Goal: Entertainment & Leisure: Consume media (video, audio)

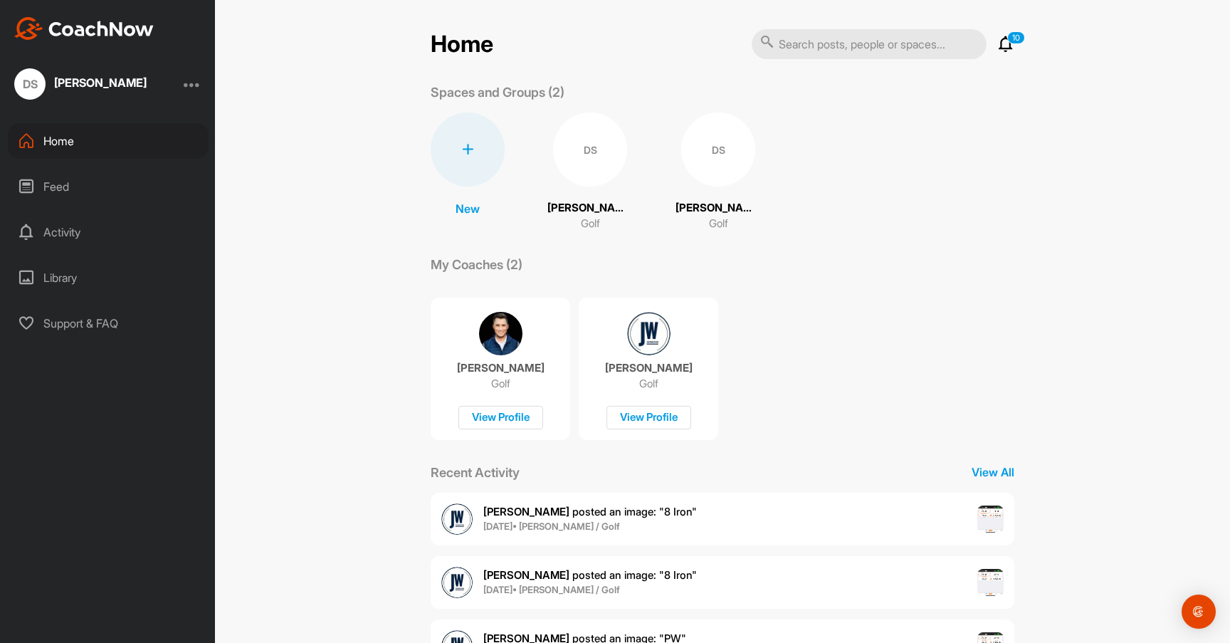
click at [644, 347] on img at bounding box center [648, 333] width 43 height 43
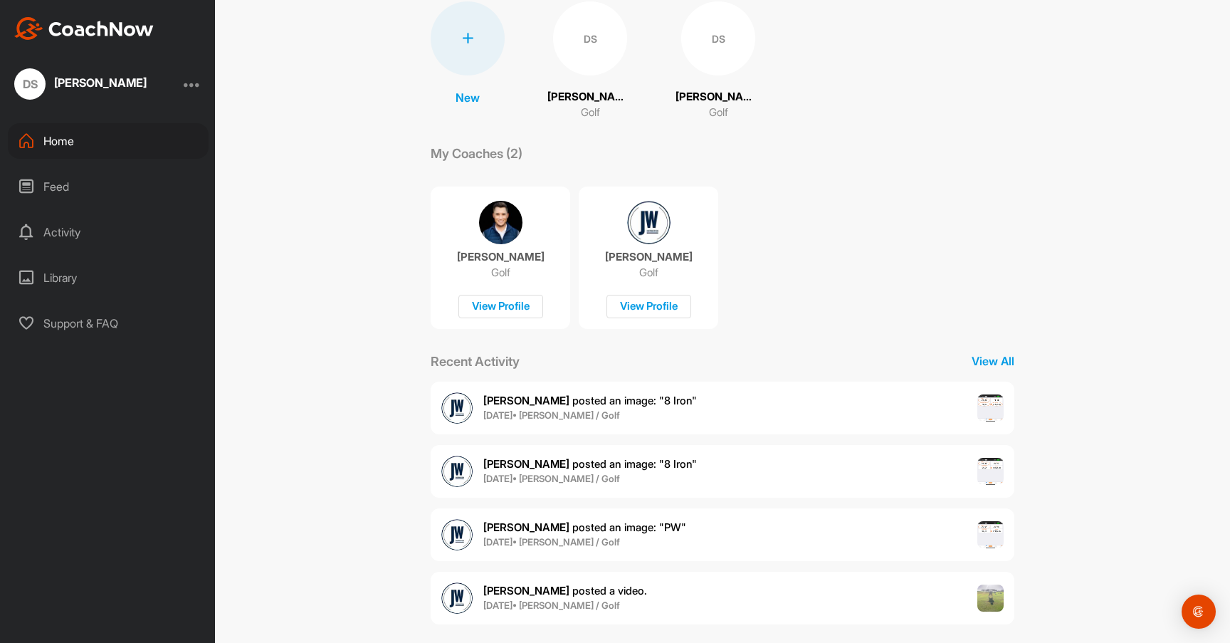
scroll to position [125, 0]
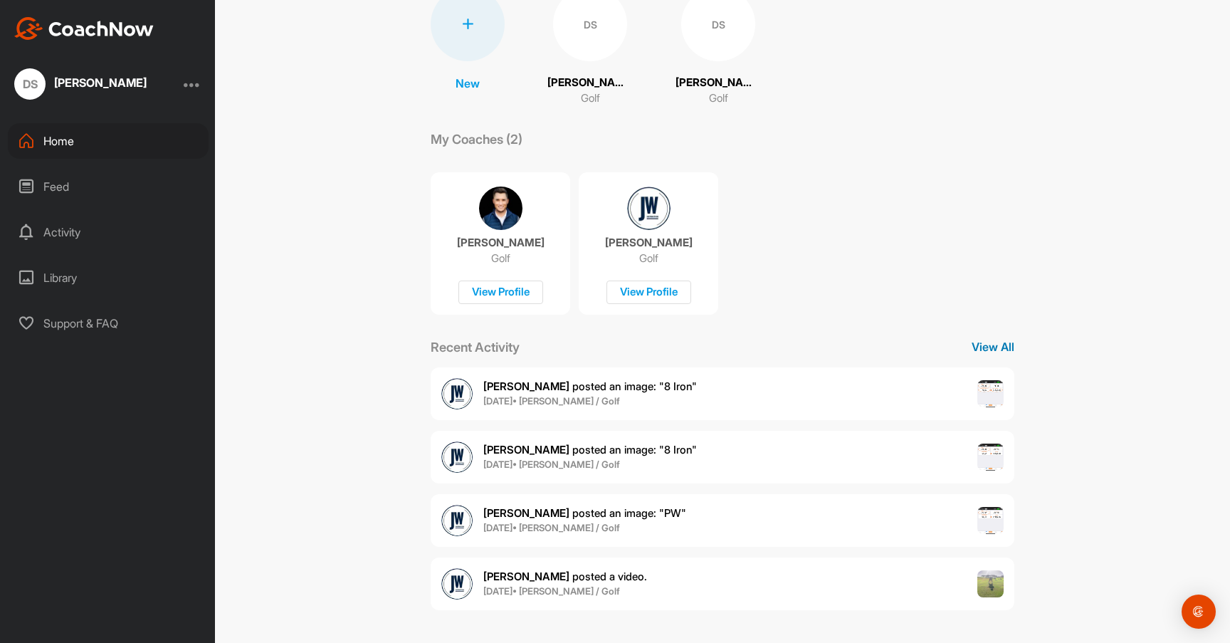
click at [989, 347] on p "View All" at bounding box center [993, 346] width 43 height 17
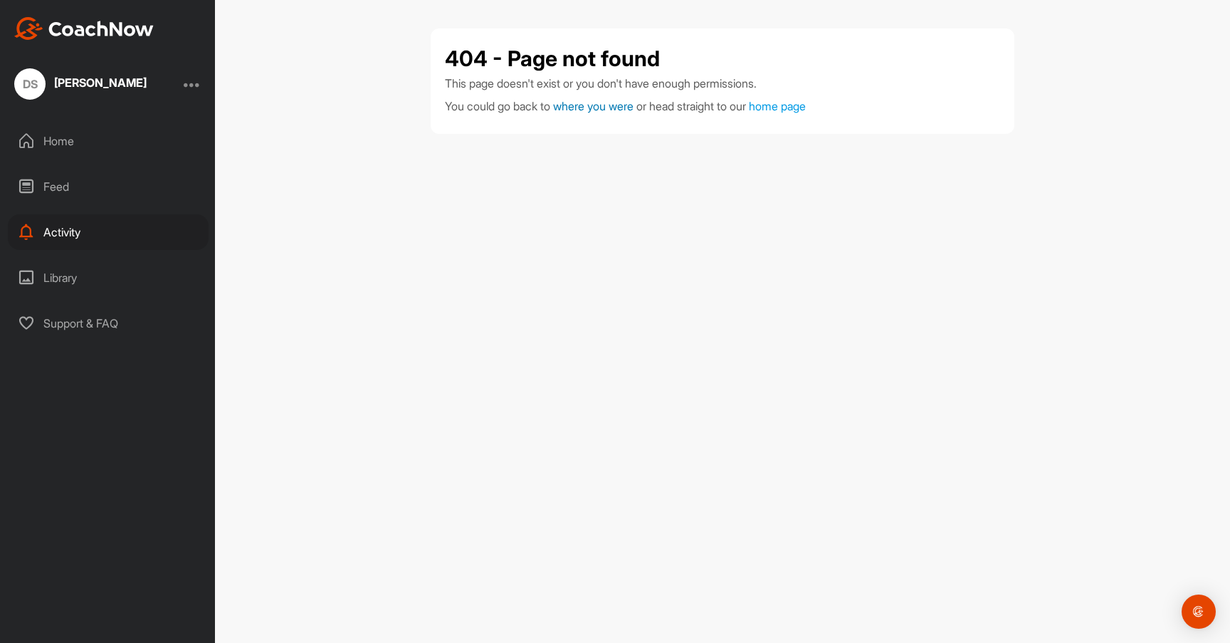
click at [611, 109] on span "where you were" at bounding box center [593, 106] width 80 height 14
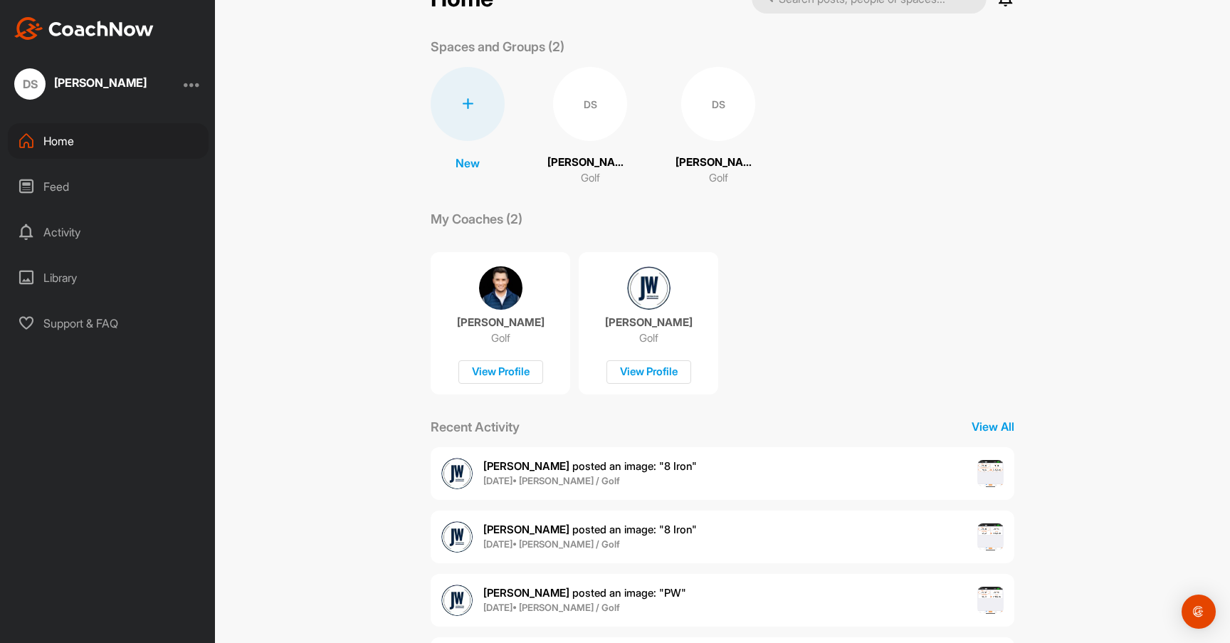
scroll to position [125, 0]
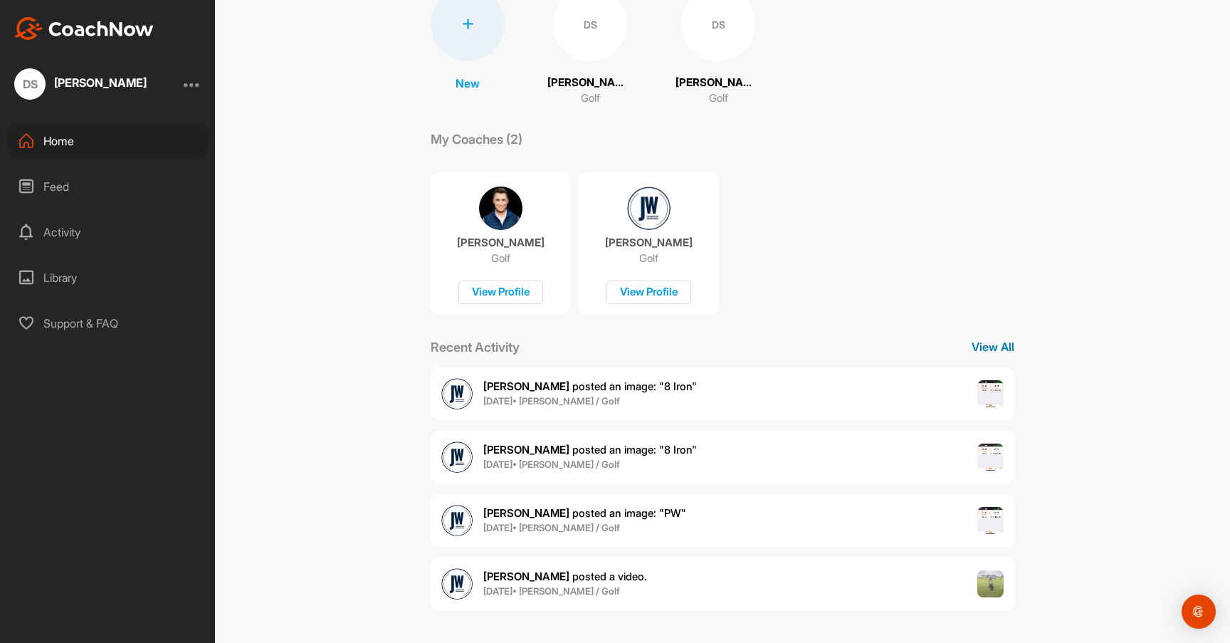
click at [972, 342] on p "View All" at bounding box center [993, 346] width 43 height 17
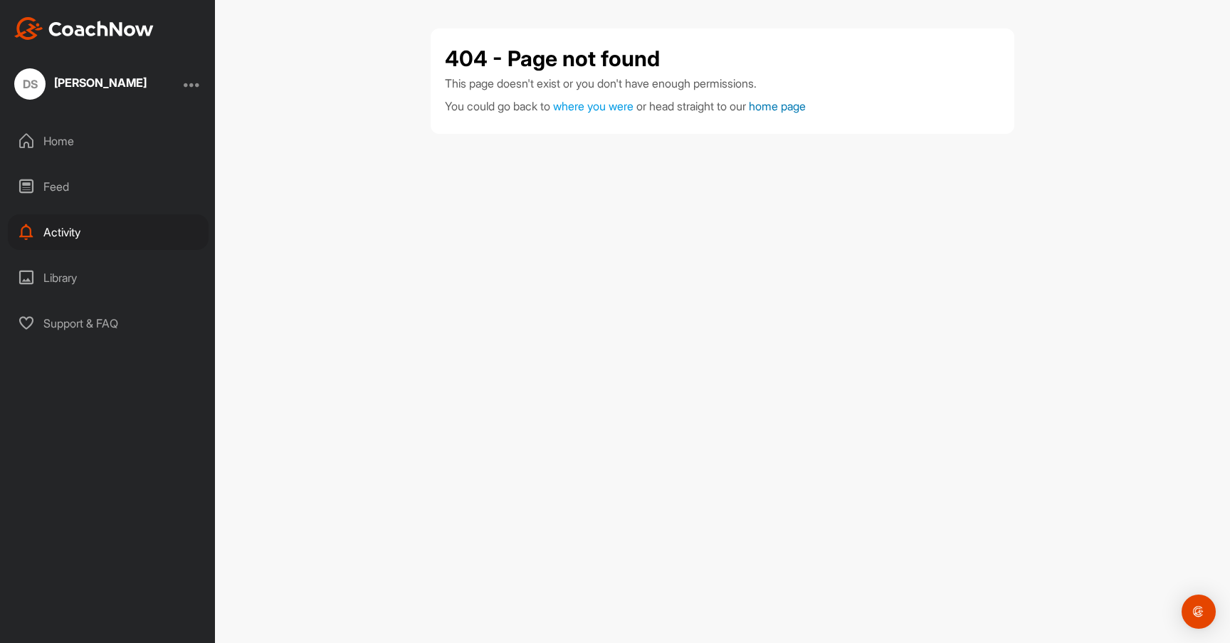
click at [794, 107] on link "home page" at bounding box center [777, 106] width 57 height 14
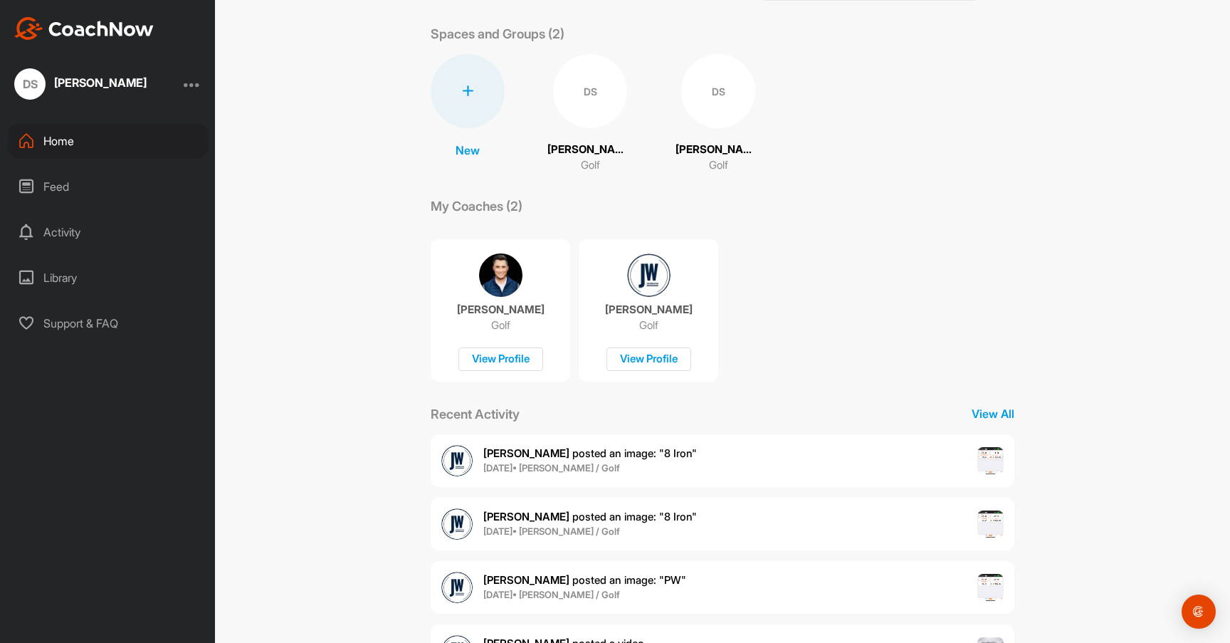
scroll to position [125, 0]
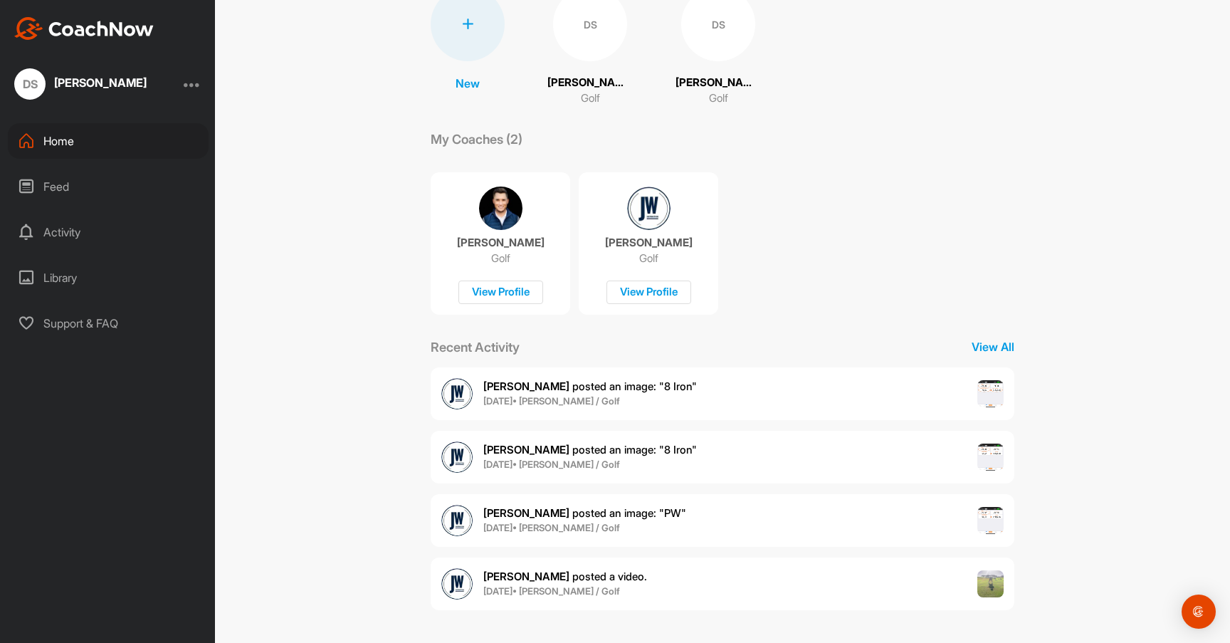
click at [604, 522] on span "[DATE] • [PERSON_NAME] / Golf" at bounding box center [584, 528] width 203 height 14
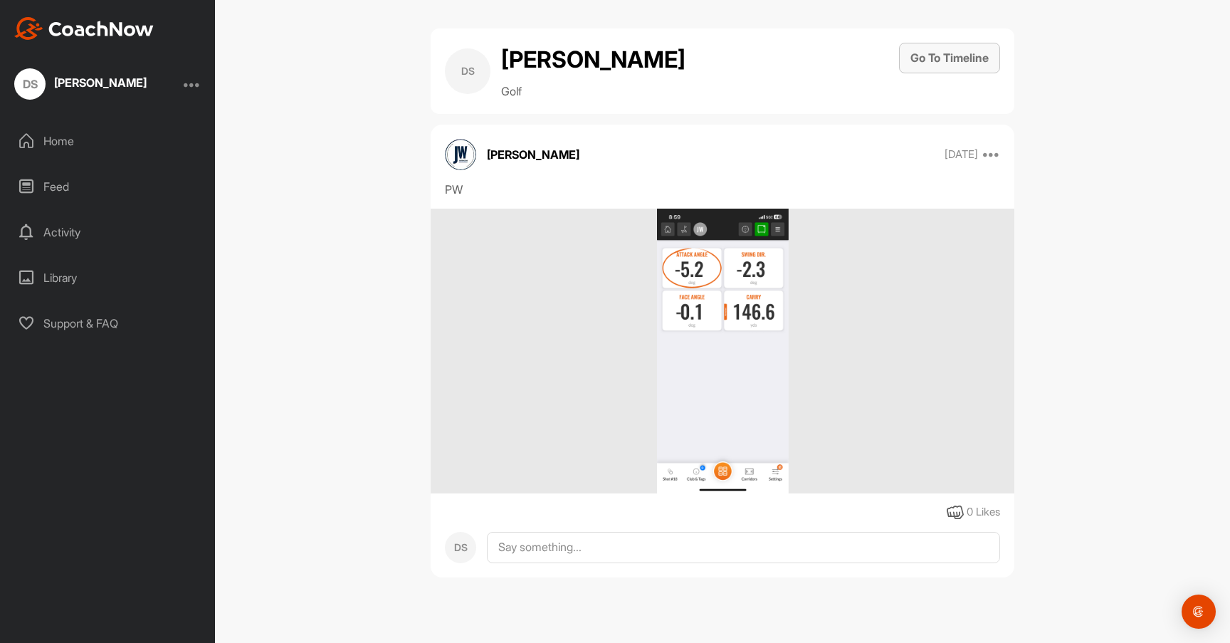
click at [958, 58] on button "Go To Timeline" at bounding box center [949, 58] width 101 height 31
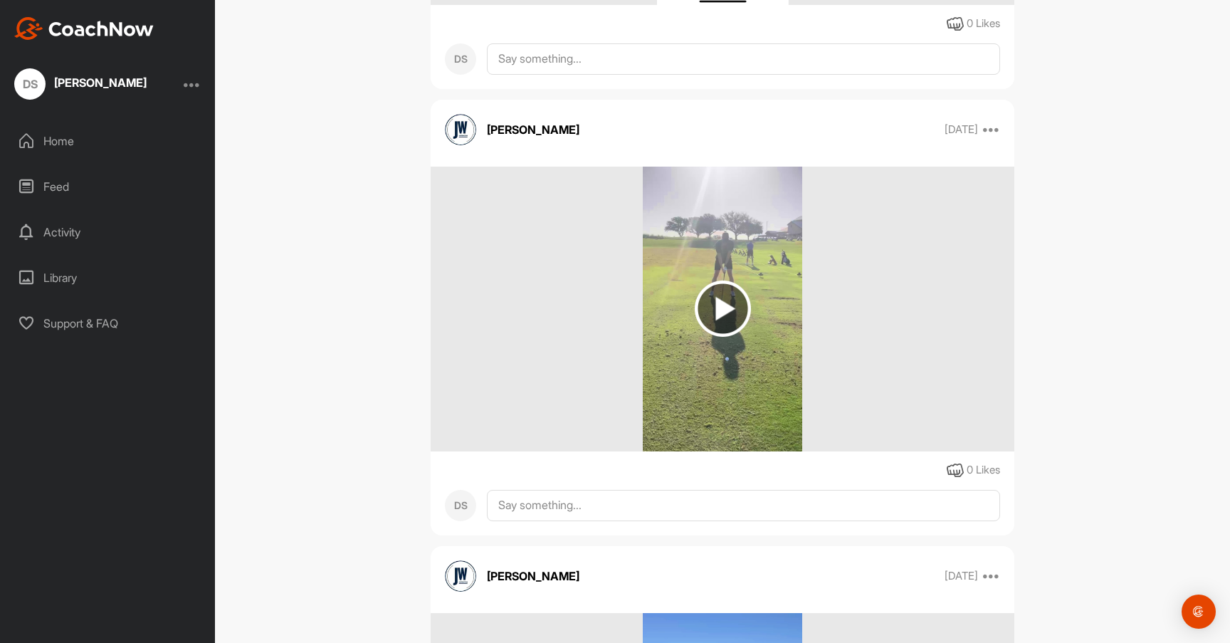
scroll to position [1649, 0]
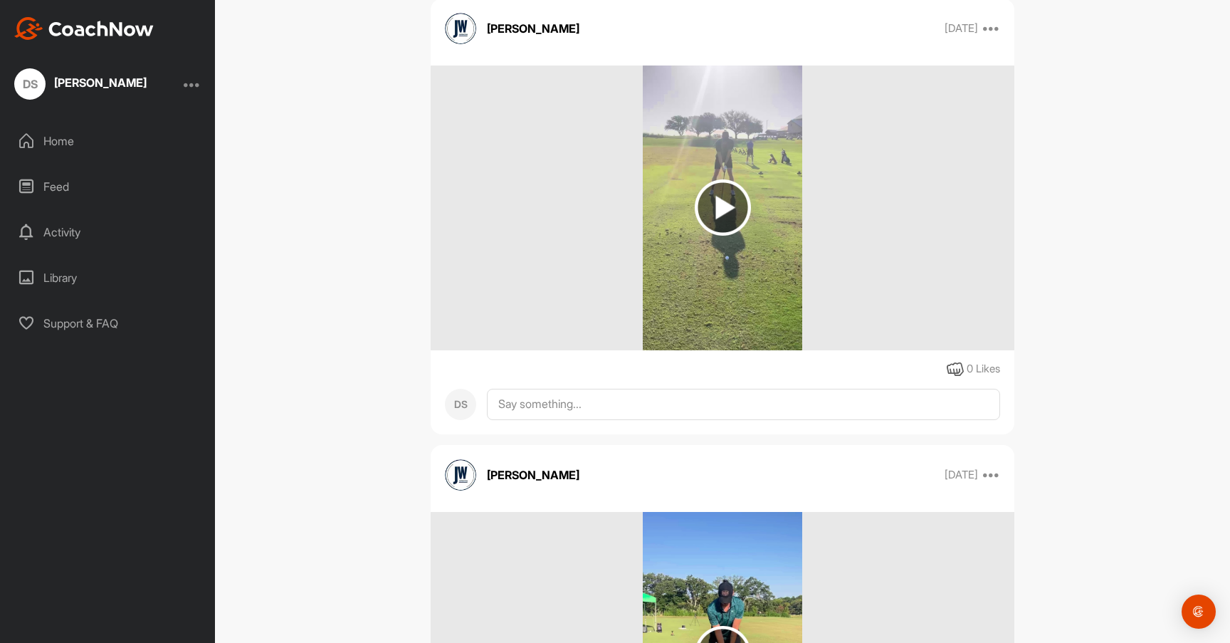
click at [715, 215] on img at bounding box center [723, 207] width 56 height 56
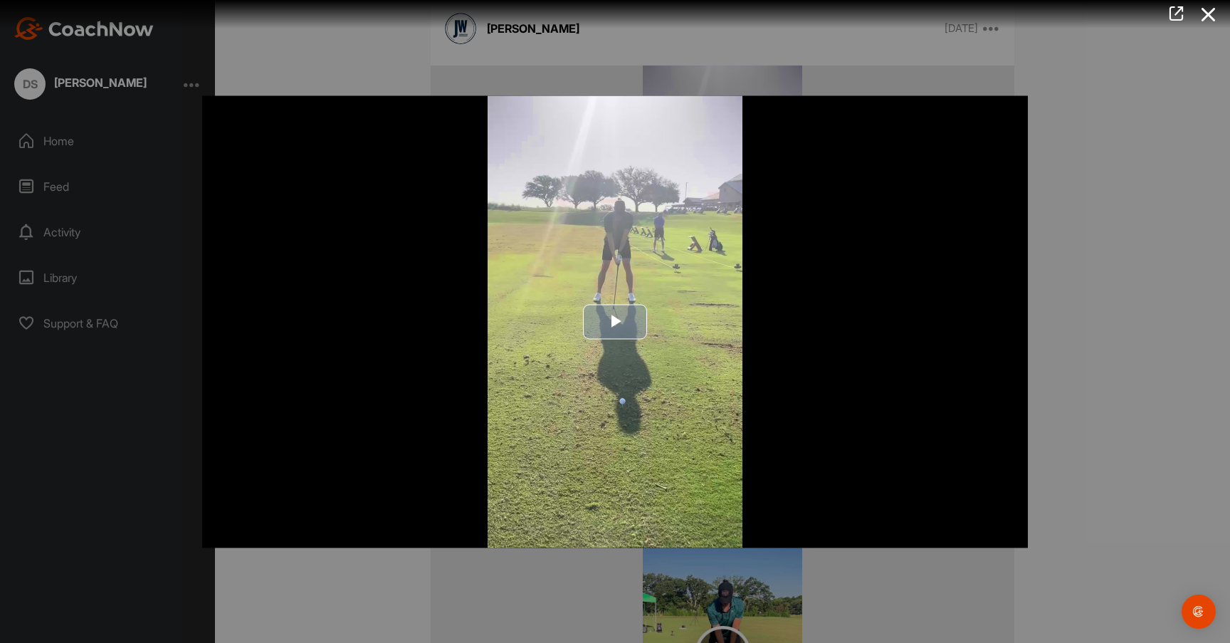
click at [615, 322] on span "Video Player" at bounding box center [615, 322] width 0 height 0
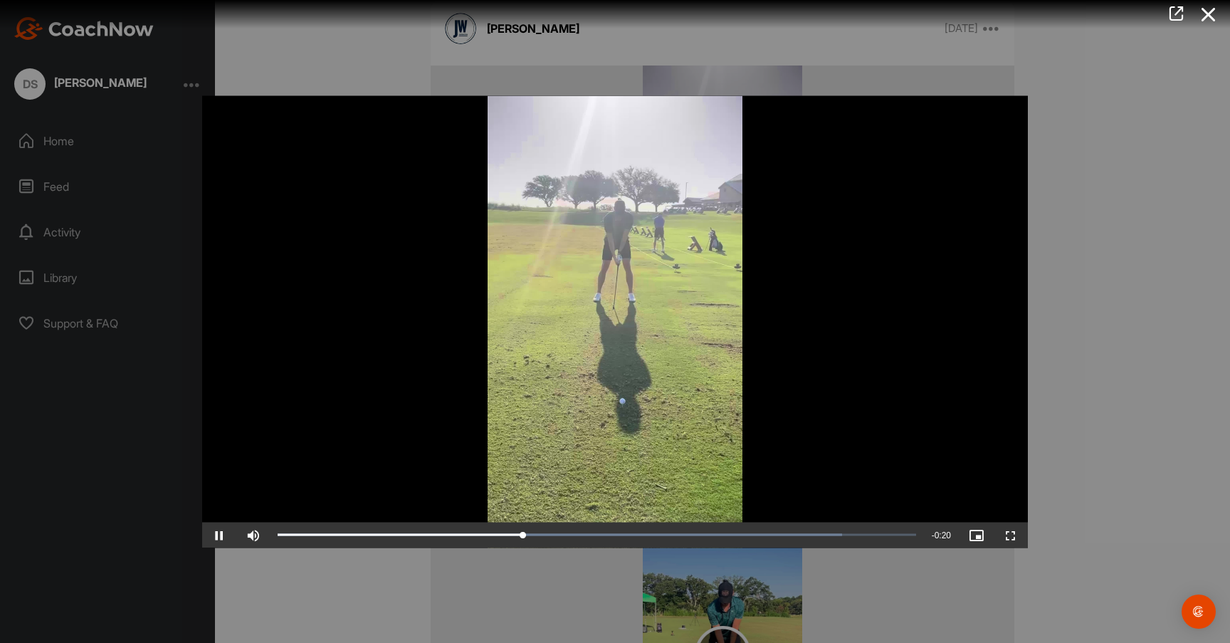
click at [1051, 354] on div at bounding box center [615, 321] width 1230 height 643
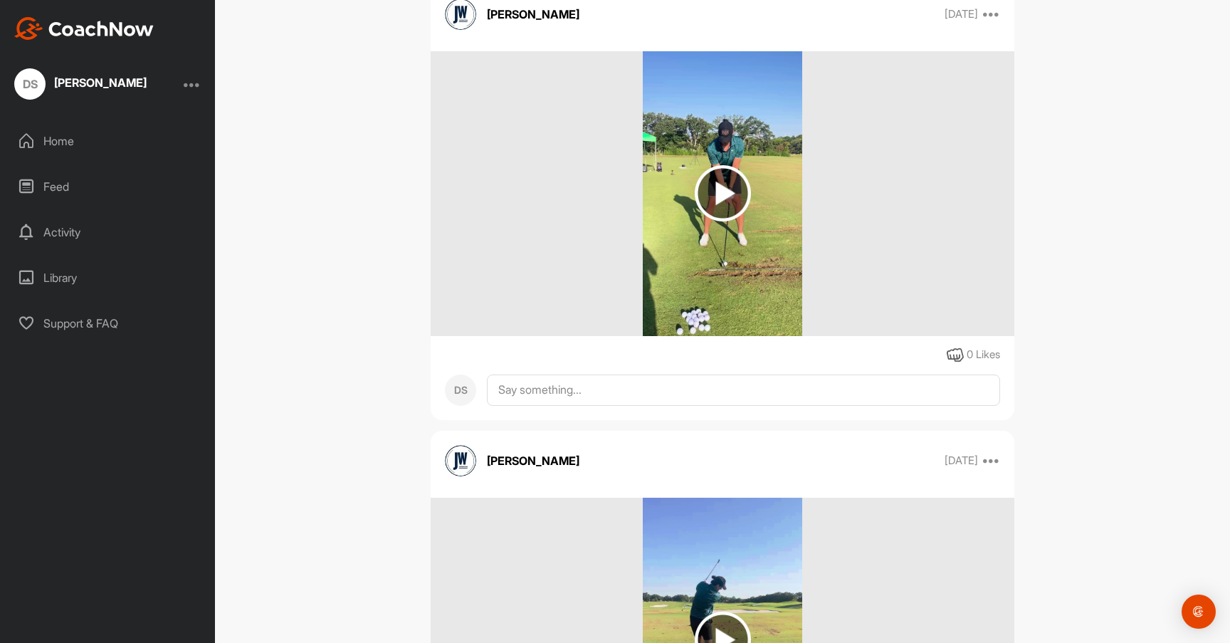
scroll to position [2116, 0]
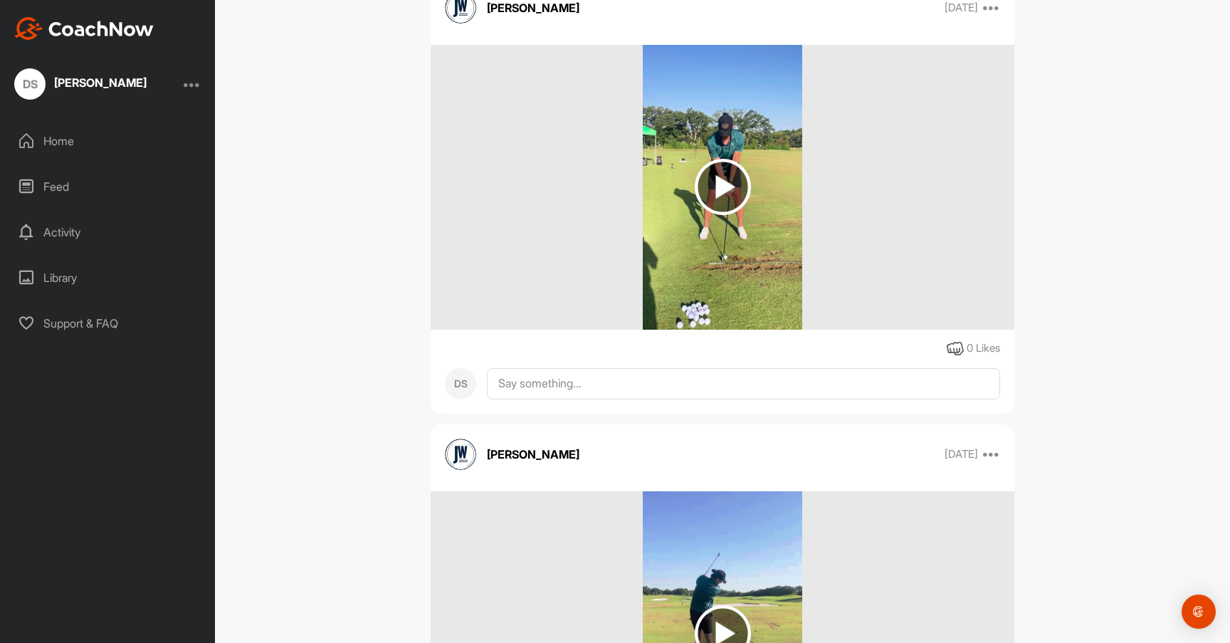
click at [722, 166] on img at bounding box center [723, 187] width 56 height 56
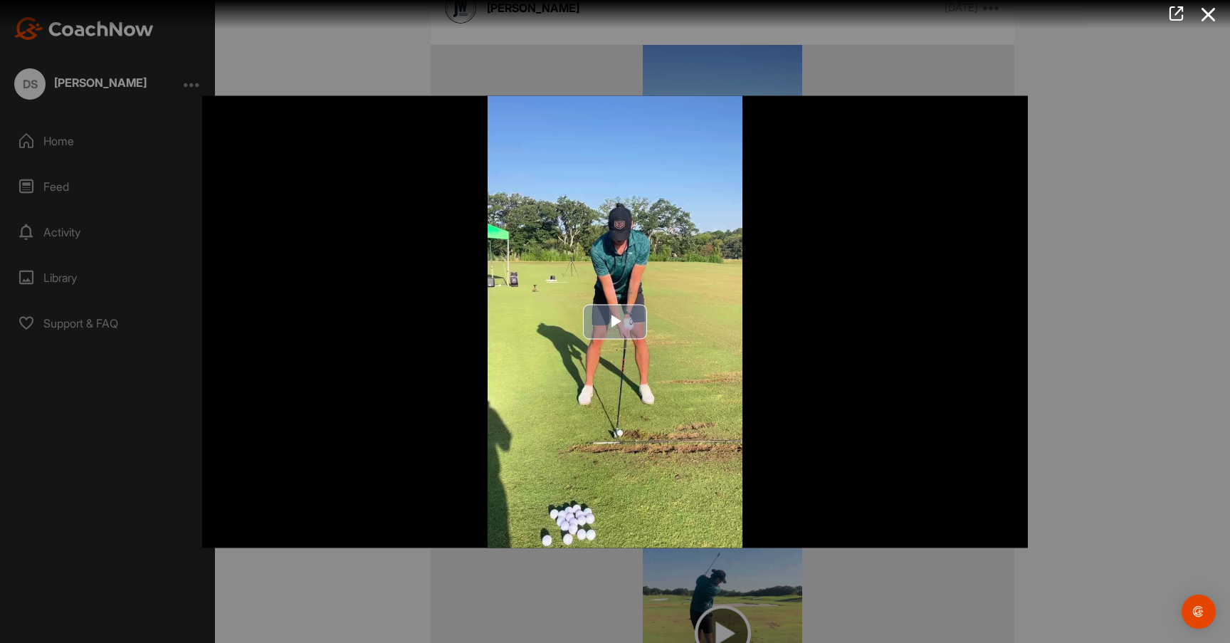
click at [615, 322] on span "Video Player" at bounding box center [615, 322] width 0 height 0
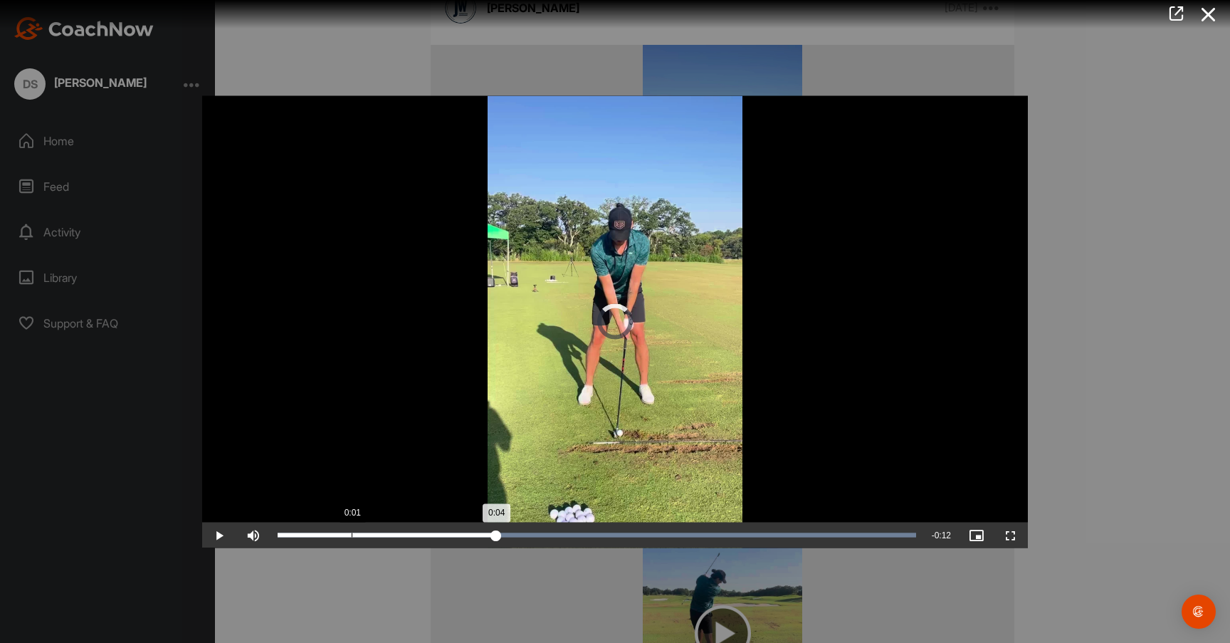
click at [352, 532] on div "Loaded : 100.00% 0:01 0:04" at bounding box center [597, 535] width 653 height 26
click at [322, 535] on div "Loaded : 100.00% 0:00 0:03" at bounding box center [597, 535] width 639 height 4
click at [322, 535] on div "Loaded : 100.00% 0:00 0:00" at bounding box center [597, 535] width 639 height 4
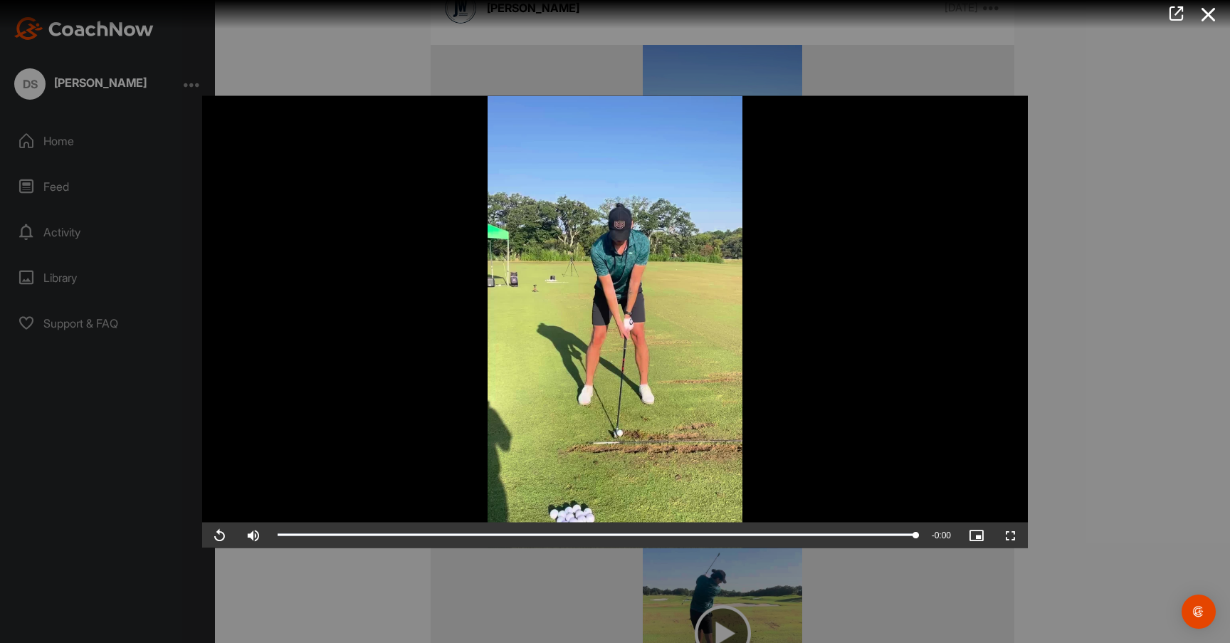
click at [582, 383] on video "Video Player" at bounding box center [615, 321] width 826 height 452
click at [1080, 271] on div at bounding box center [615, 321] width 1230 height 643
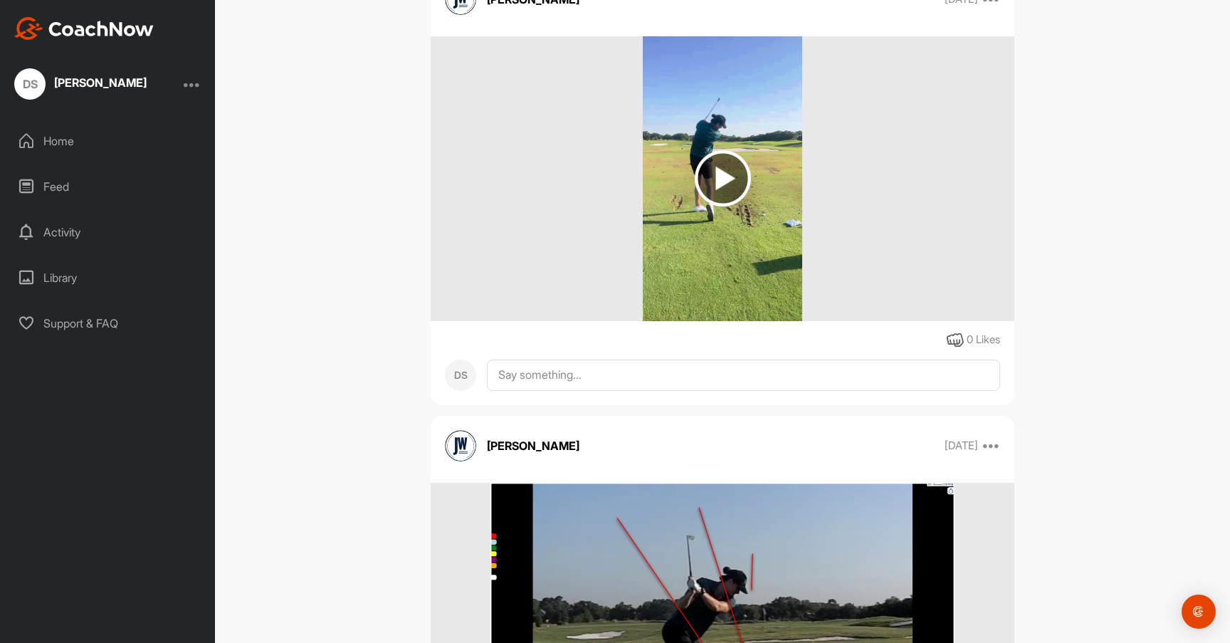
scroll to position [2579, 0]
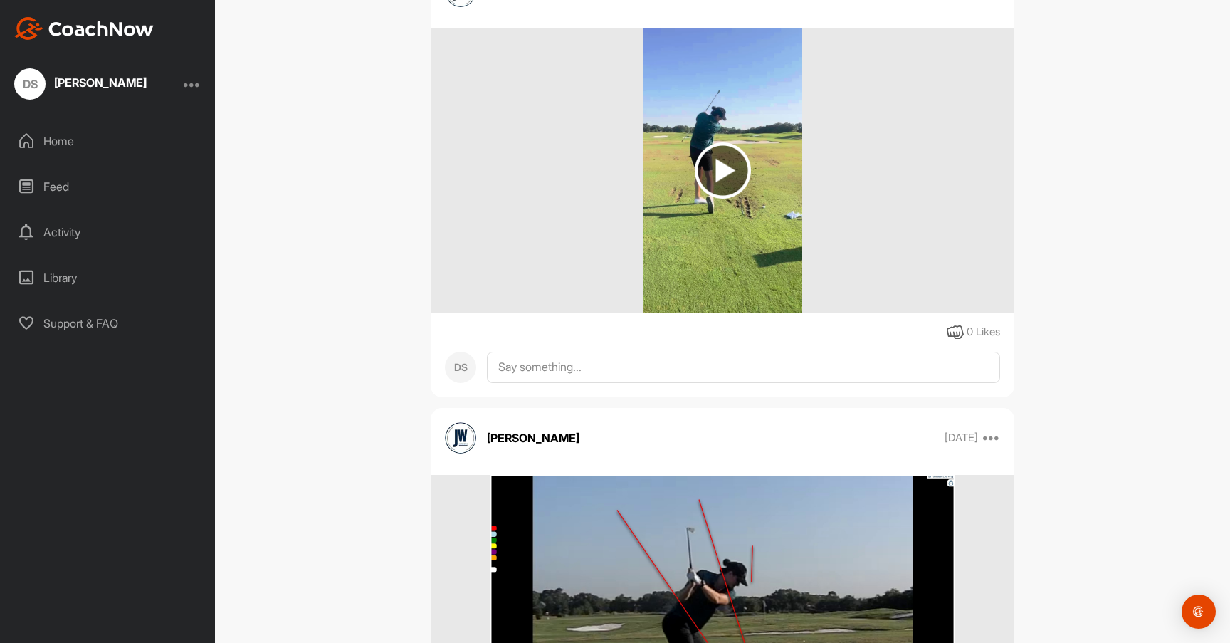
click at [723, 177] on img at bounding box center [723, 170] width 56 height 56
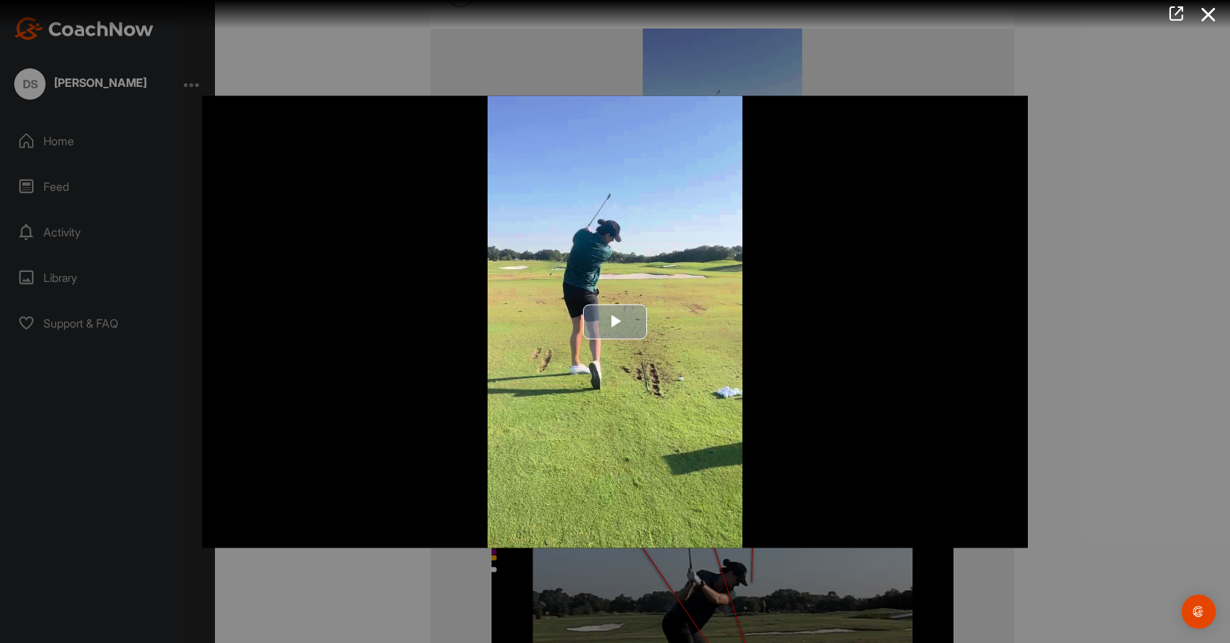
click at [621, 341] on img "Video Player" at bounding box center [615, 321] width 826 height 452
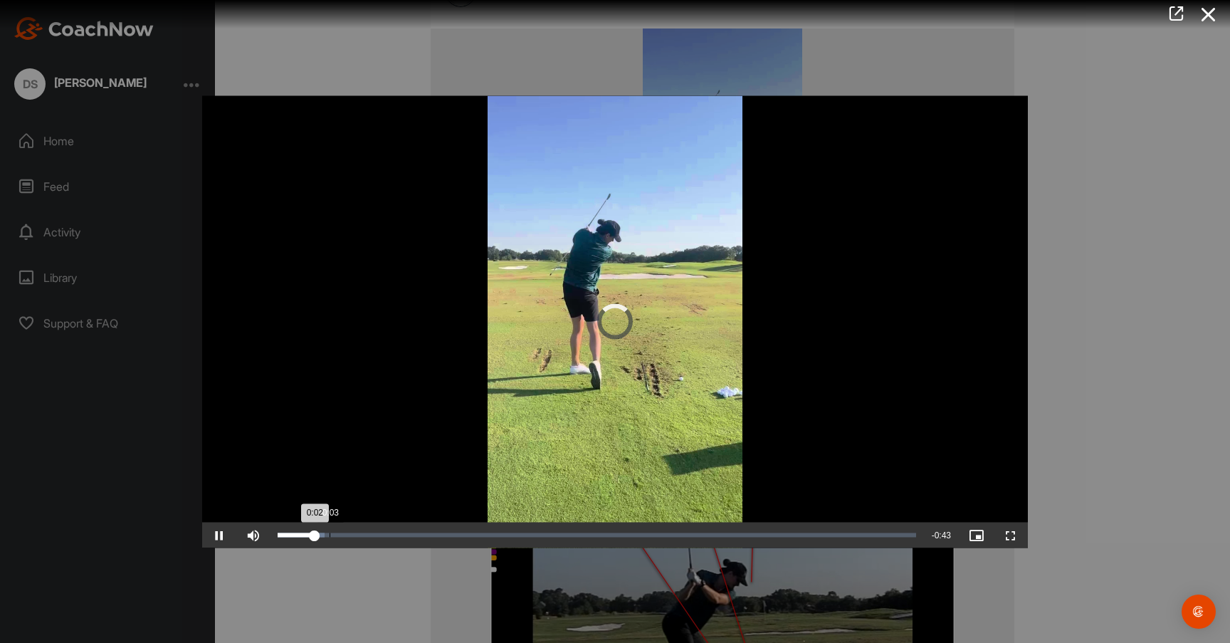
click at [293, 536] on div "0:02" at bounding box center [296, 535] width 37 height 4
click at [290, 528] on div "Loaded : 9.66% 0:01 0:04" at bounding box center [597, 535] width 653 height 26
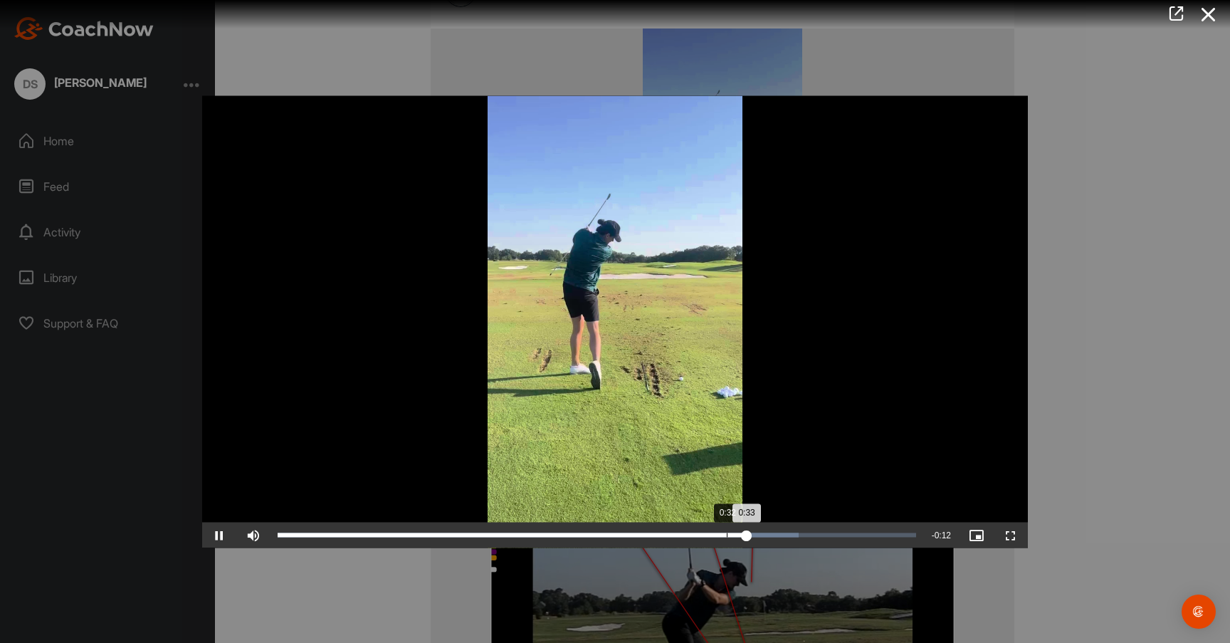
click at [726, 534] on div "0:33" at bounding box center [512, 535] width 469 height 4
click at [710, 535] on div "Loaded : 81.63% 0:31 0:32" at bounding box center [597, 535] width 639 height 4
click at [703, 534] on div "Loaded : 81.63% 0:30 0:32" at bounding box center [597, 535] width 639 height 4
click at [730, 535] on div "Loaded : 88.62% 0:32 0:36" at bounding box center [597, 535] width 639 height 4
click at [725, 536] on div "0:32" at bounding box center [725, 535] width 1 height 4
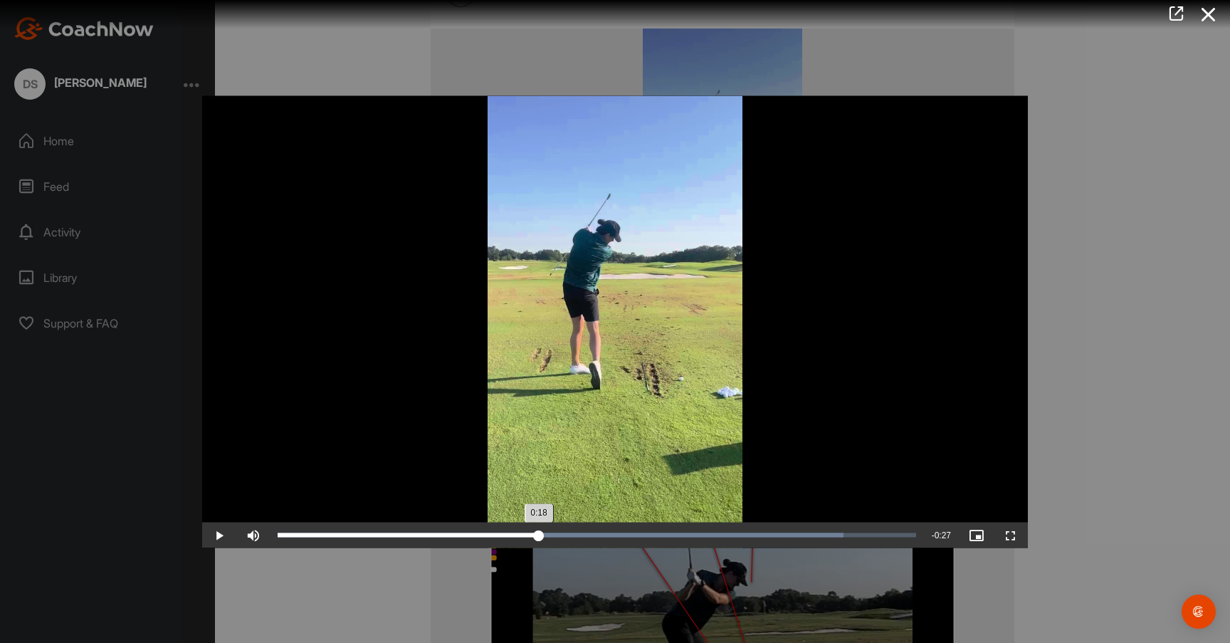
click at [539, 537] on div "Loaded : 88.62% 0:18 0:18" at bounding box center [597, 535] width 653 height 26
click at [586, 532] on div "Loaded : 88.62% 0:22 0:22" at bounding box center [597, 535] width 653 height 26
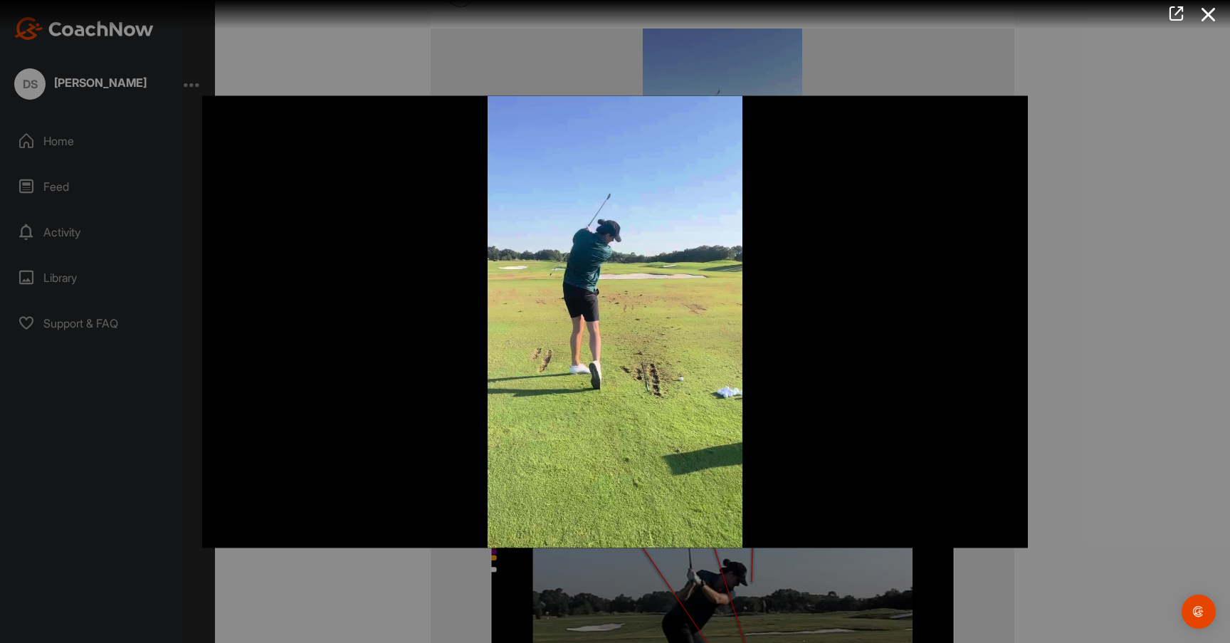
click at [1062, 397] on div at bounding box center [615, 321] width 1230 height 643
